Goal: Transaction & Acquisition: Purchase product/service

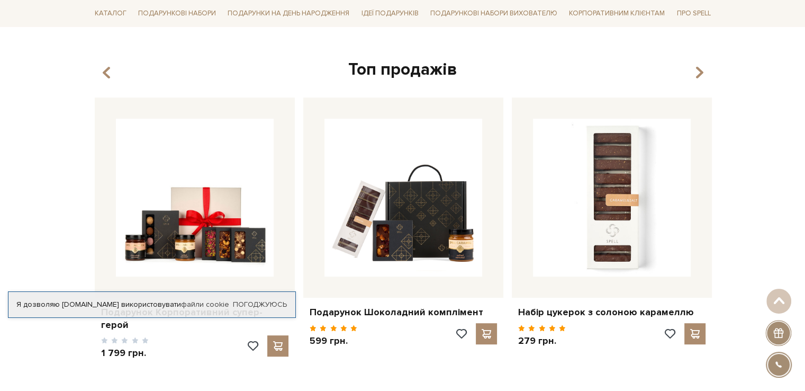
scroll to position [318, 0]
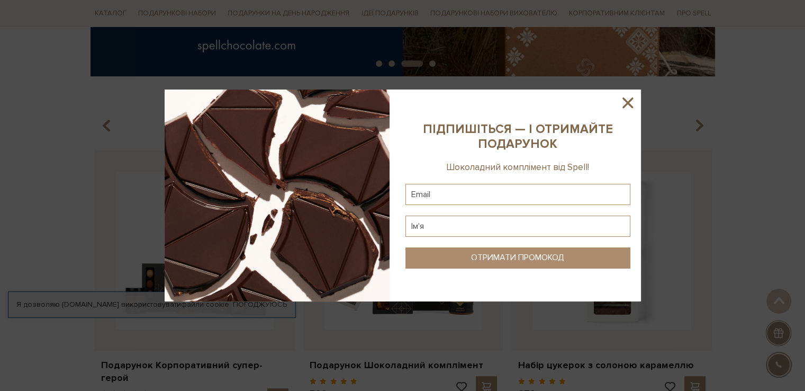
click at [626, 99] on icon at bounding box center [628, 103] width 18 height 18
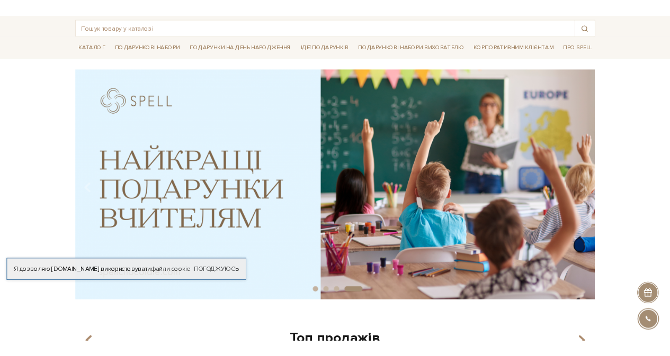
scroll to position [0, 0]
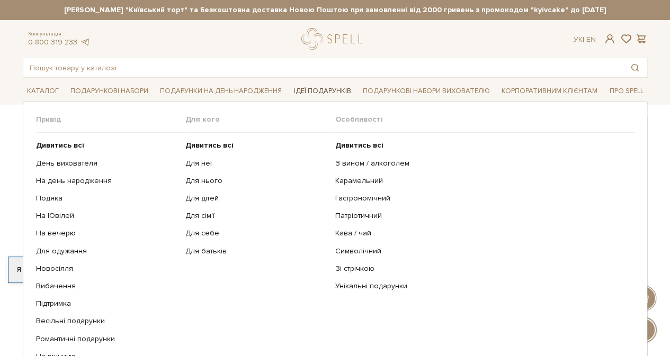
click at [307, 93] on link "Ідеї подарунків" at bounding box center [322, 91] width 66 height 16
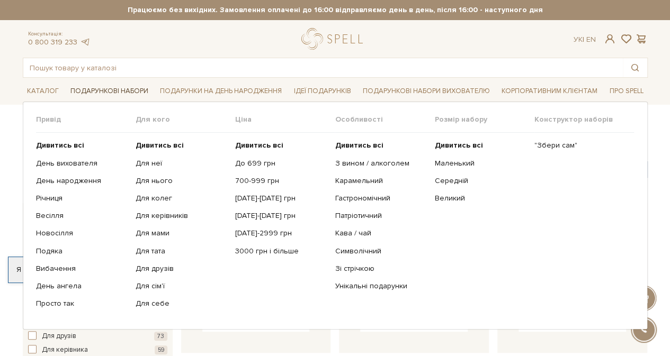
click at [90, 96] on link "Подарункові набори" at bounding box center [109, 91] width 86 height 16
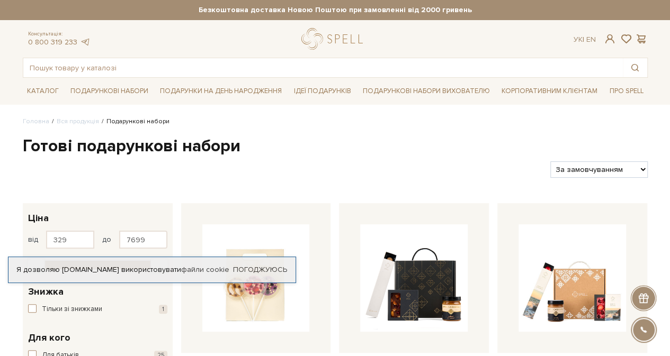
click at [412, 156] on div "Фільтри За замовчуванням За Ціною (зростання) За Ціною (зменшення) Новинки За п…" at bounding box center [335, 165] width 633 height 25
